Goal: Task Accomplishment & Management: Use online tool/utility

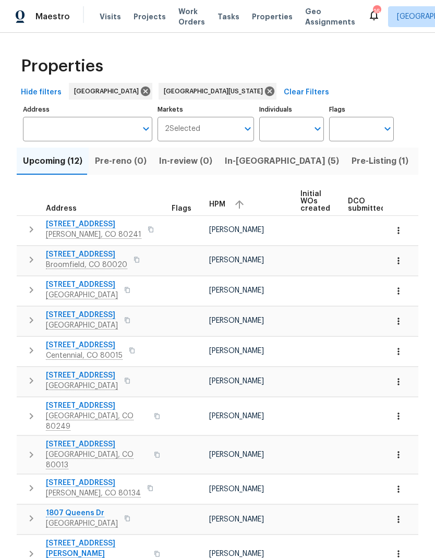
click at [144, 20] on span "Projects" at bounding box center [150, 16] width 32 height 10
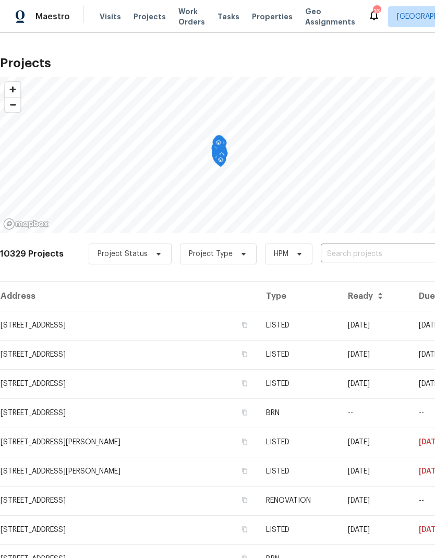
click at [323, 251] on input "text" at bounding box center [380, 254] width 119 height 16
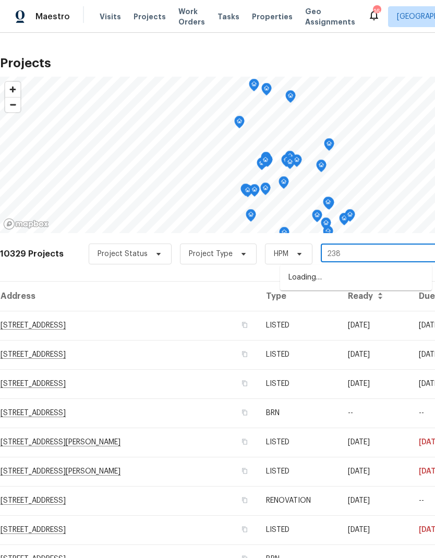
type input "2383"
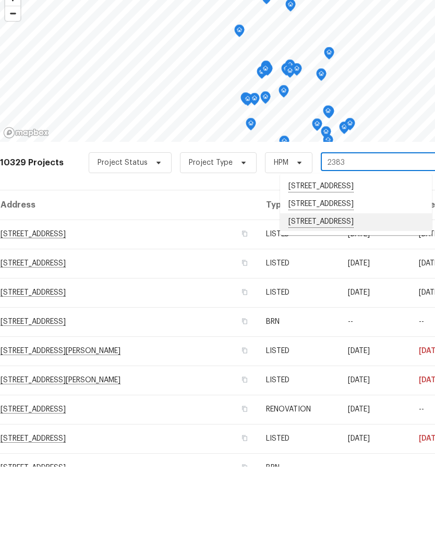
click at [340, 305] on li "2383 Coach House Loop, Castle Rock, CO 80109" at bounding box center [356, 314] width 152 height 18
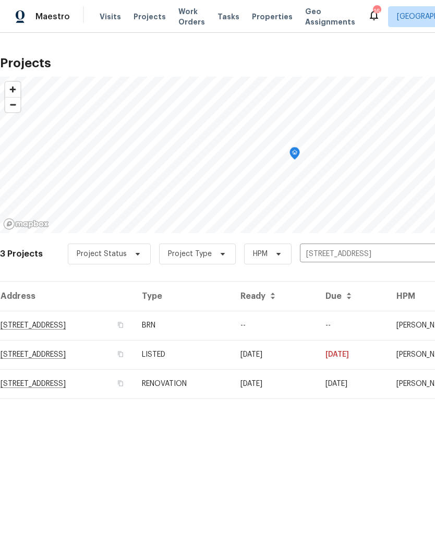
click at [134, 388] on td "2383 Coach House Loop, Castle Rock, CO 80109" at bounding box center [67, 383] width 134 height 29
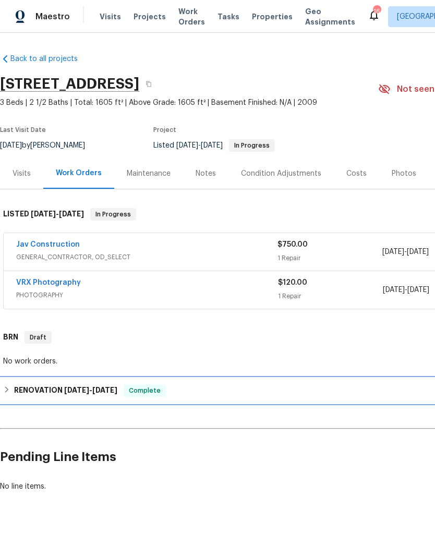
click at [17, 389] on h6 "RENOVATION 8/29/25 - 9/12/25" at bounding box center [65, 390] width 103 height 13
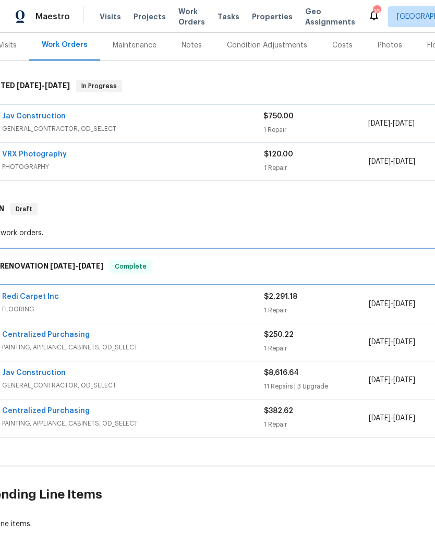
scroll to position [128, 15]
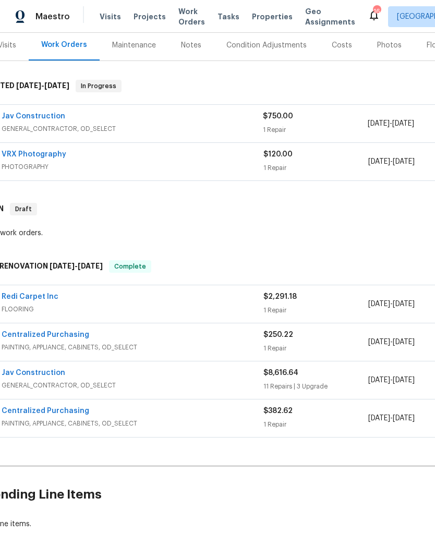
click at [40, 374] on link "Jav Construction" at bounding box center [34, 372] width 64 height 7
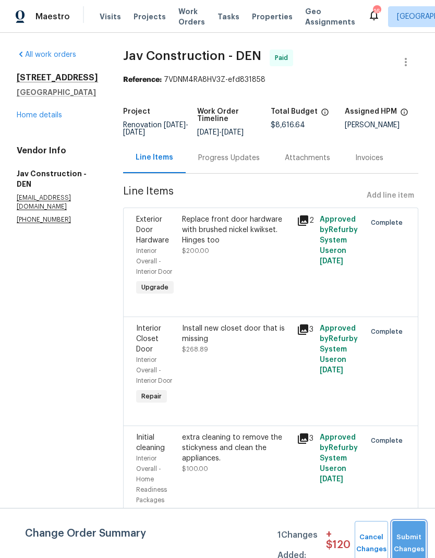
click at [415, 537] on button "Submit Changes" at bounding box center [408, 543] width 33 height 45
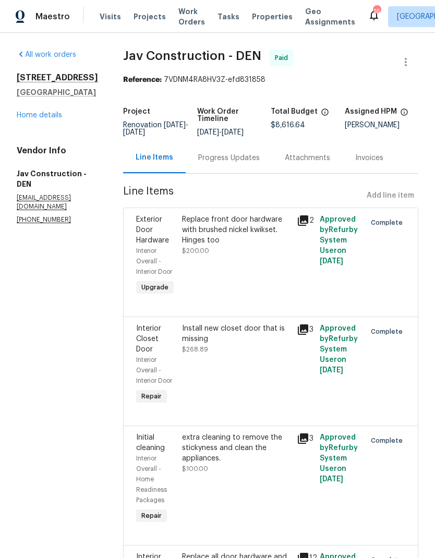
click at [407, 536] on div "Initial cleaning Interior Overall - Home Readiness Packages Repair extra cleani…" at bounding box center [270, 485] width 295 height 119
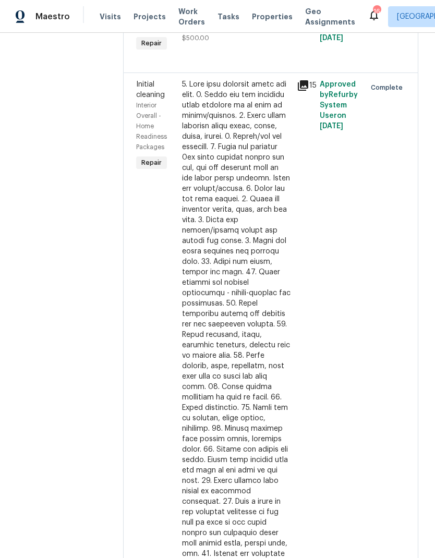
scroll to position [1695, 0]
click at [267, 15] on span "Properties" at bounding box center [272, 16] width 41 height 10
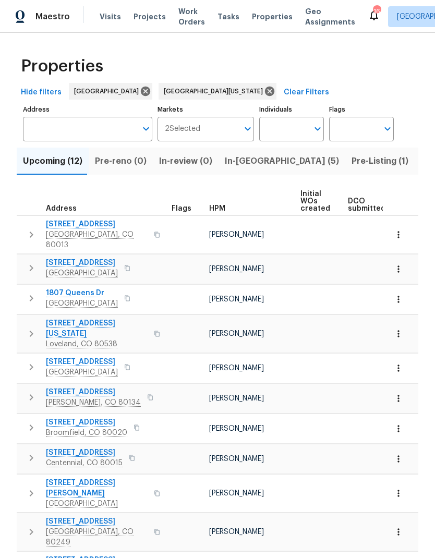
click at [238, 160] on span "In-reno (5)" at bounding box center [282, 161] width 114 height 15
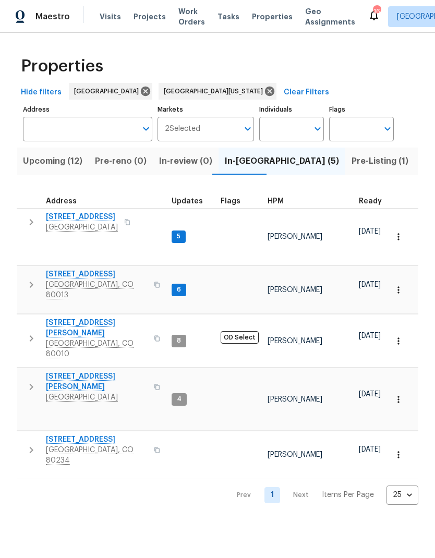
click at [280, 204] on span "HPM" at bounding box center [276, 201] width 16 height 7
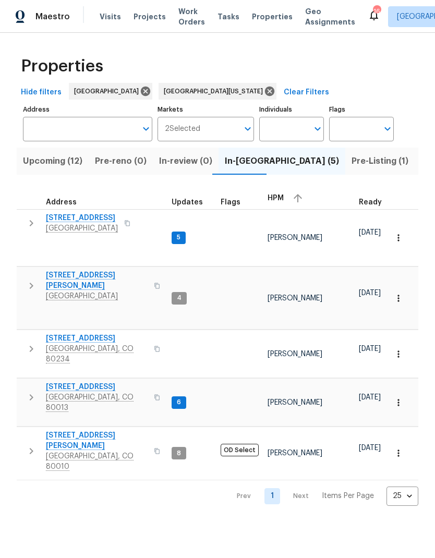
click at [98, 270] on span "10490 W Jewell Ave Apt C" at bounding box center [97, 280] width 102 height 21
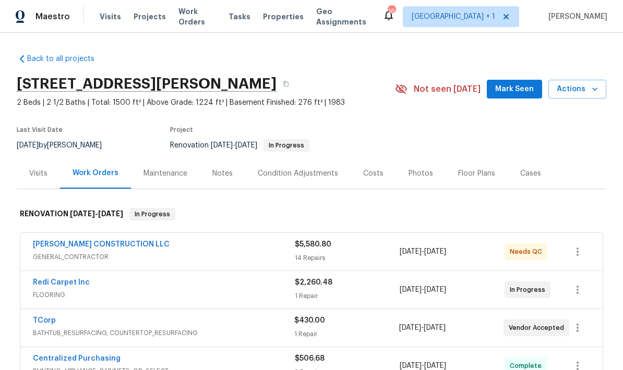
click at [420, 169] on div "Photos" at bounding box center [420, 173] width 25 height 10
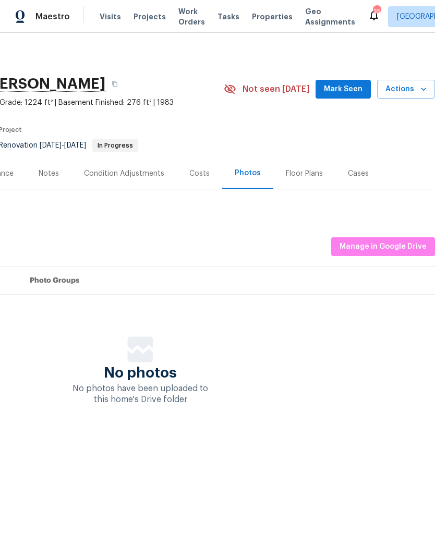
scroll to position [0, 154]
click at [419, 93] on icon "button" at bounding box center [423, 89] width 10 height 10
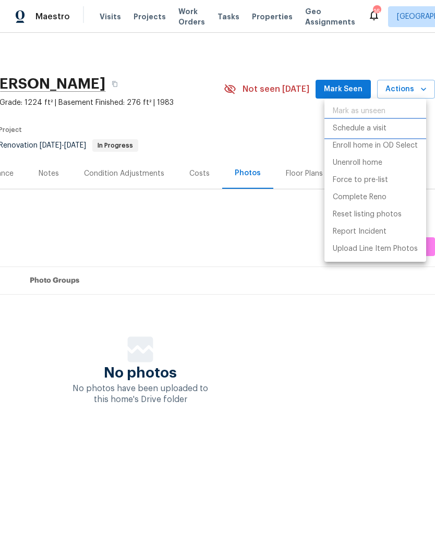
click at [364, 130] on p "Schedule a visit" at bounding box center [360, 128] width 54 height 11
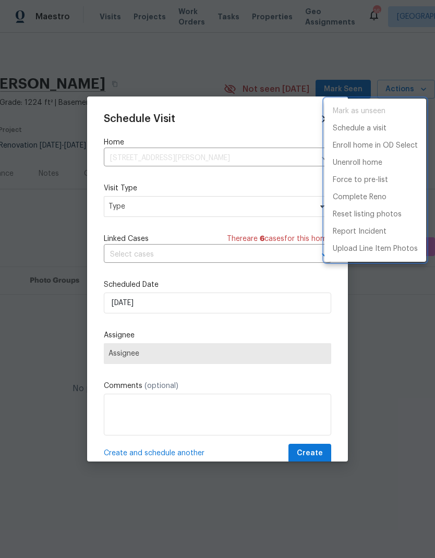
click at [174, 208] on div at bounding box center [217, 279] width 435 height 558
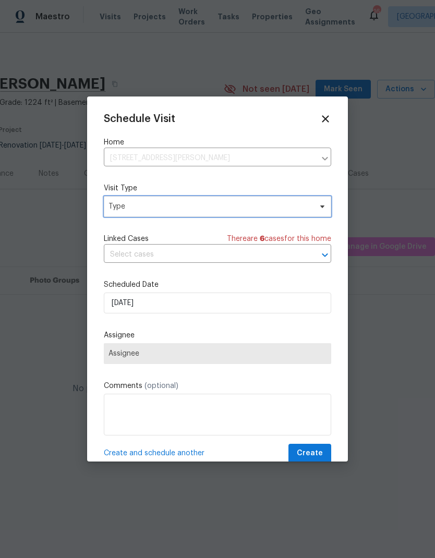
click at [178, 211] on span "Type" at bounding box center [209, 206] width 203 height 10
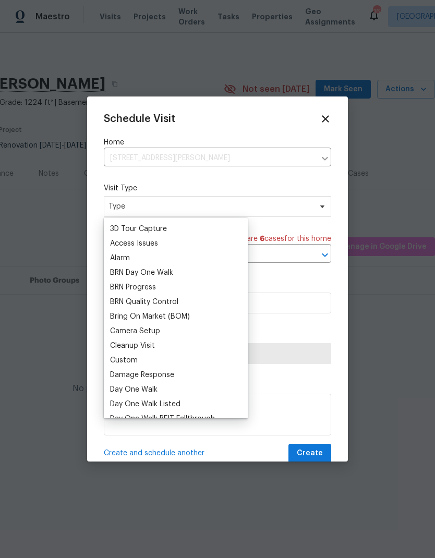
scroll to position [74, 0]
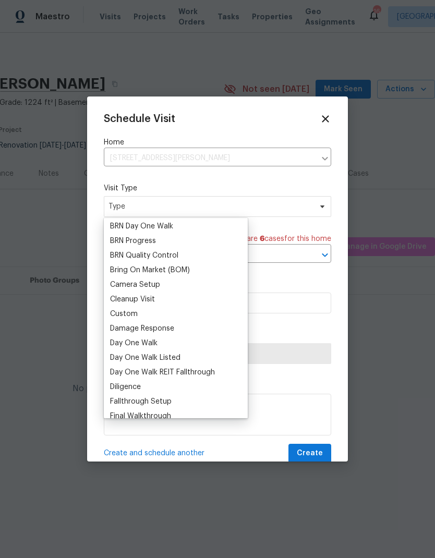
click at [137, 315] on div "Custom" at bounding box center [124, 314] width 28 height 10
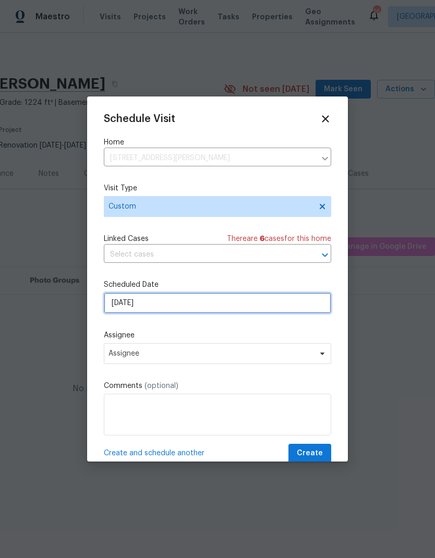
click at [179, 306] on input "[DATE]" at bounding box center [217, 303] width 227 height 21
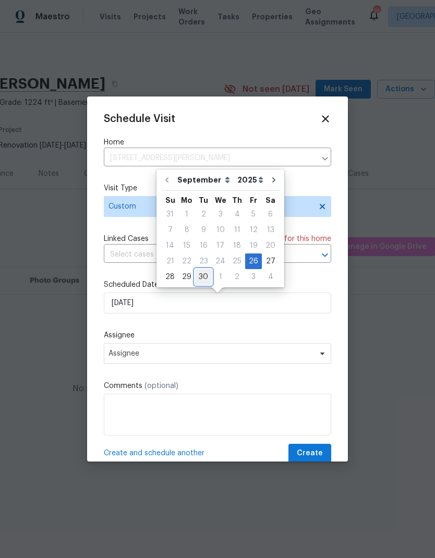
click at [204, 276] on div "30" at bounding box center [203, 277] width 17 height 15
type input "[DATE]"
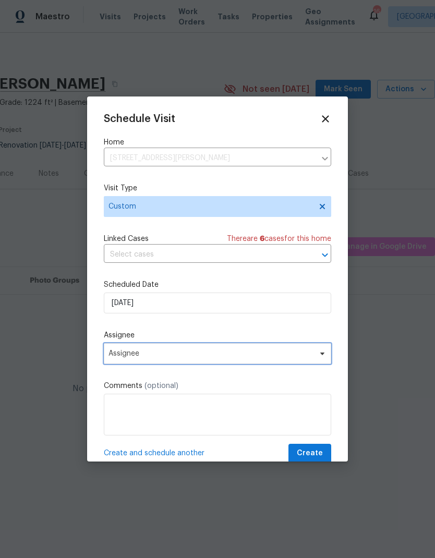
click at [172, 360] on span "Assignee" at bounding box center [217, 353] width 227 height 21
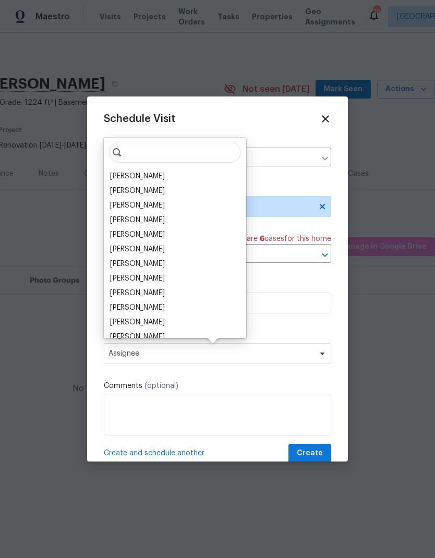
click at [159, 177] on div "[PERSON_NAME]" at bounding box center [137, 176] width 55 height 10
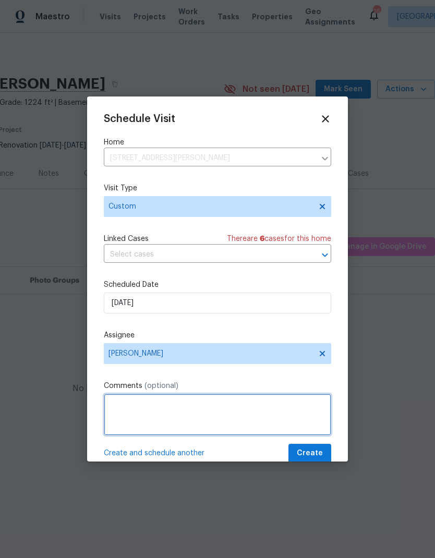
click at [172, 421] on textarea at bounding box center [217, 415] width 227 height 42
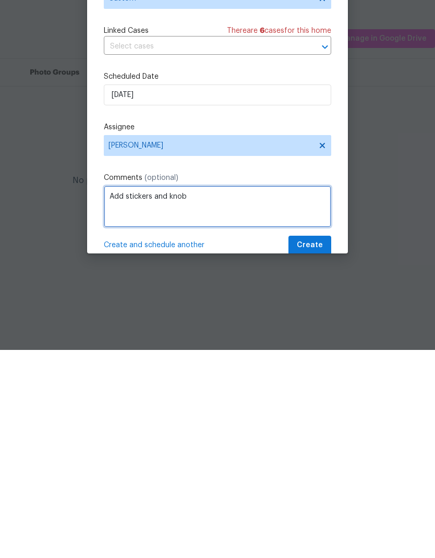
type textarea "Add stickers and knob"
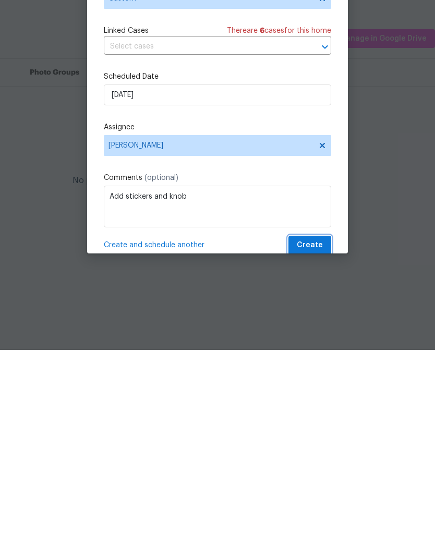
click at [312, 447] on span "Create" at bounding box center [310, 453] width 26 height 13
